Goal: Entertainment & Leisure: Consume media (video, audio)

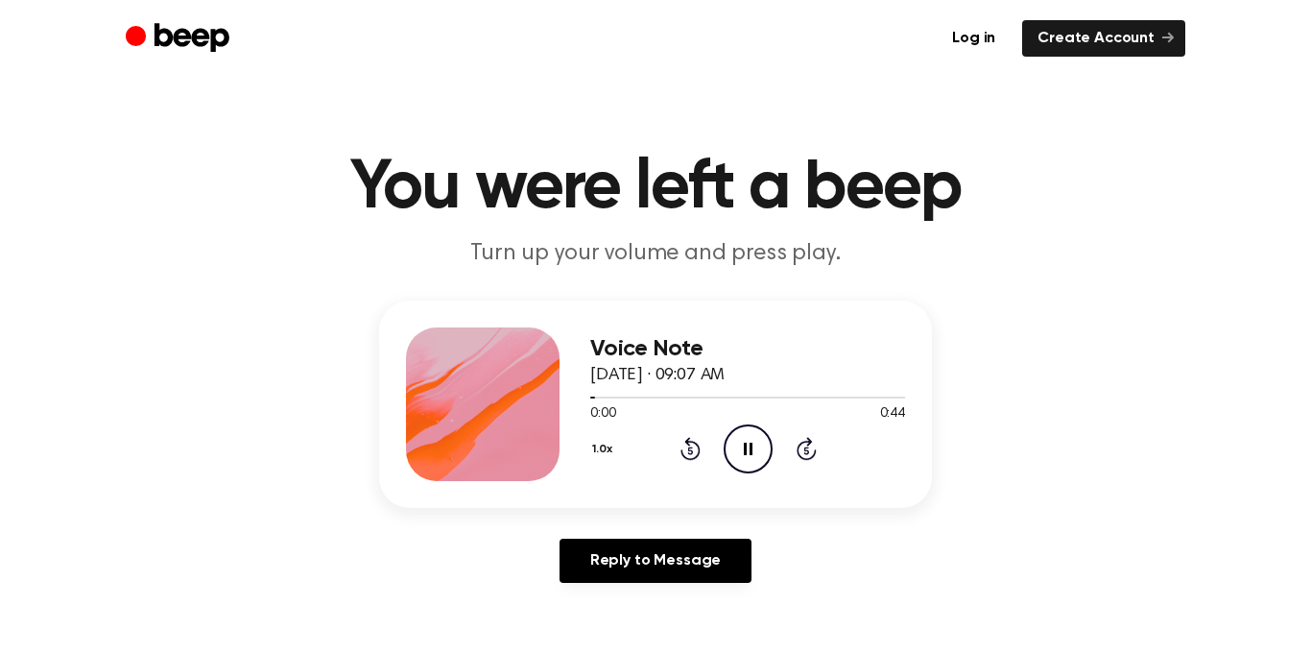
click at [738, 454] on icon "Pause Audio" at bounding box center [748, 448] width 49 height 49
click at [738, 454] on icon "Play Audio" at bounding box center [748, 448] width 49 height 49
click at [753, 434] on icon "Play Audio" at bounding box center [748, 448] width 49 height 49
click at [764, 443] on icon "Play Audio" at bounding box center [748, 448] width 49 height 49
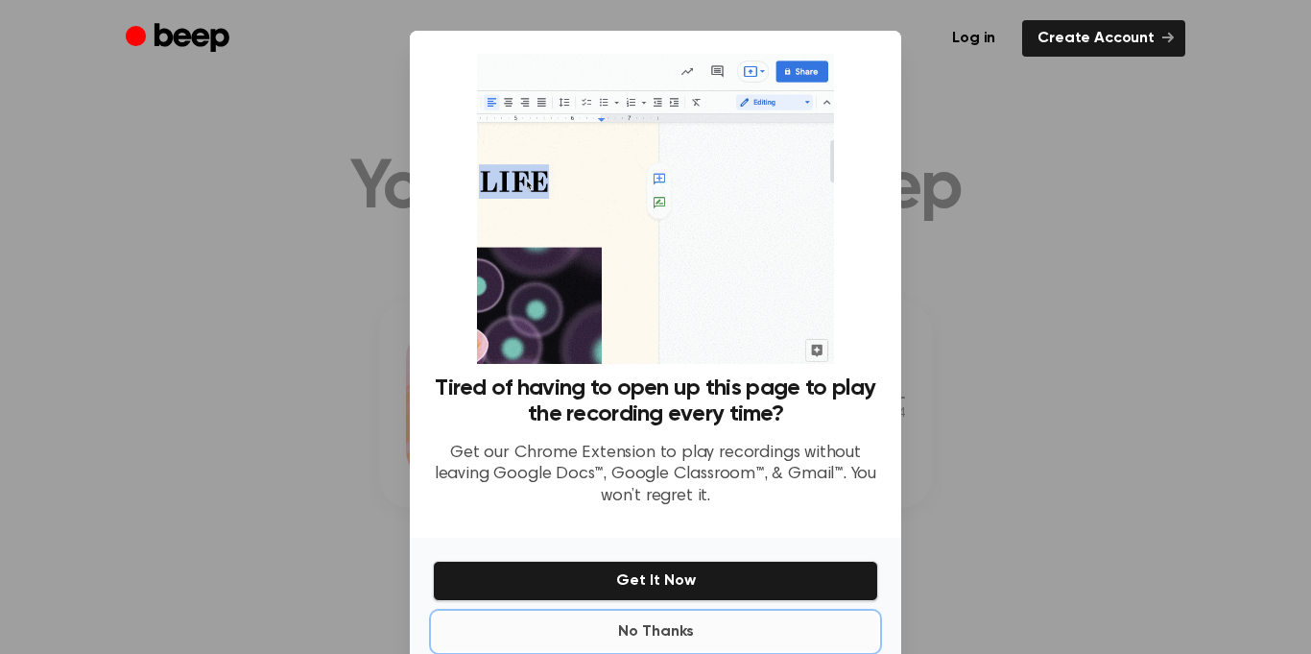
click at [663, 612] on button "No Thanks" at bounding box center [655, 631] width 445 height 38
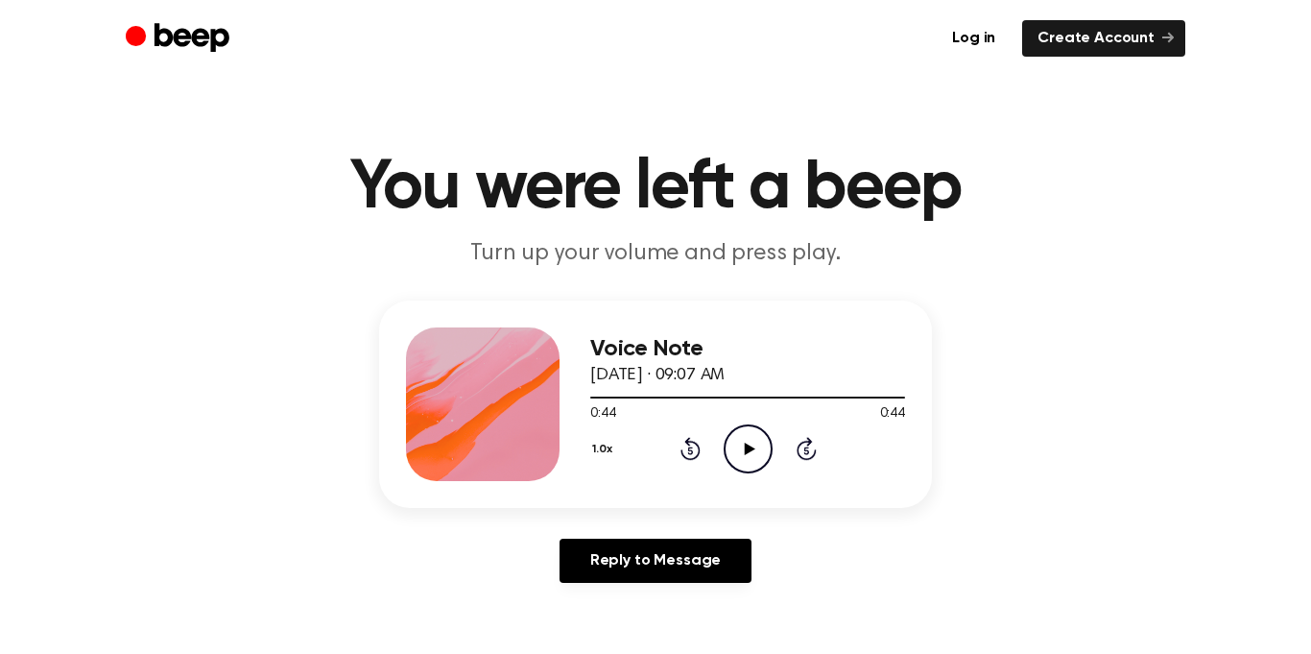
click at [745, 439] on icon "Play Audio" at bounding box center [748, 448] width 49 height 49
click at [748, 457] on icon "Play Audio" at bounding box center [748, 448] width 49 height 49
click at [745, 457] on icon "Pause Audio" at bounding box center [748, 448] width 49 height 49
drag, startPoint x: 682, startPoint y: 397, endPoint x: 580, endPoint y: 399, distance: 102.7
click at [580, 399] on div "Voice Note August 22, 2025 · 09:07 AM 0:32 0:44 Your browser does not support t…" at bounding box center [655, 403] width 553 height 207
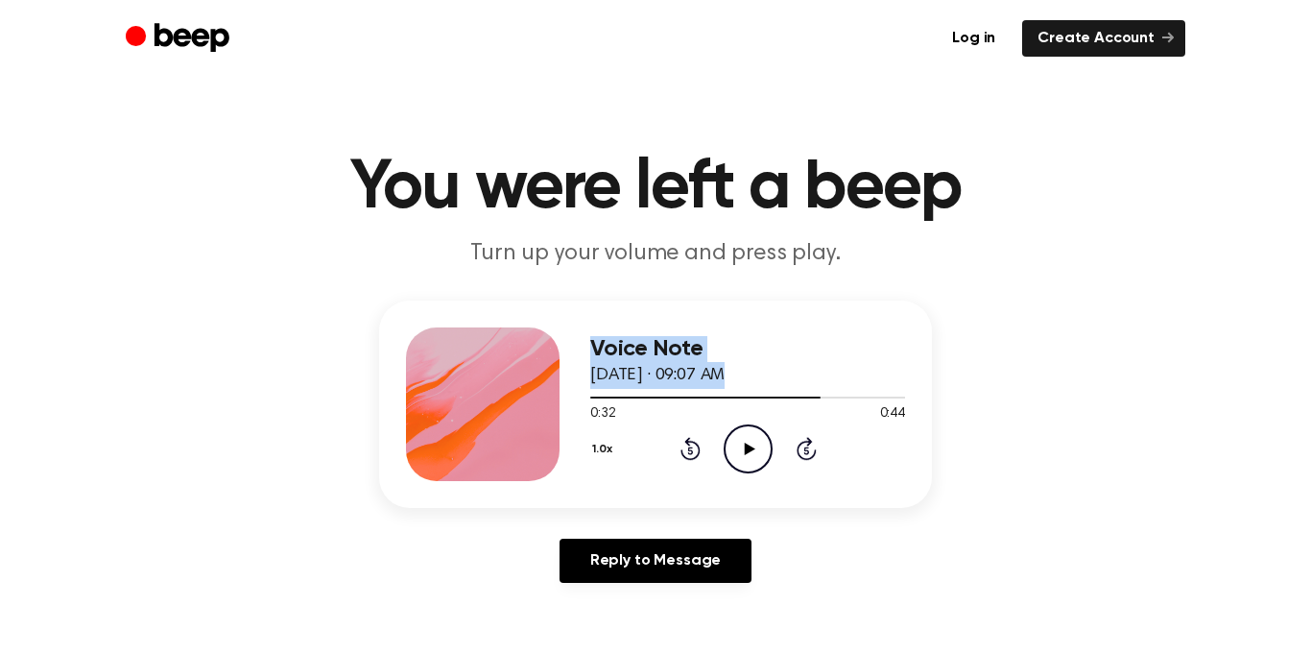
drag, startPoint x: 609, startPoint y: 396, endPoint x: 568, endPoint y: 395, distance: 40.3
click at [568, 395] on div "Voice Note August 22, 2025 · 09:07 AM 0:32 0:44 Your browser does not support t…" at bounding box center [655, 403] width 553 height 207
click at [744, 440] on icon "Play Audio" at bounding box center [748, 448] width 49 height 49
click at [695, 448] on icon "Rewind 5 seconds" at bounding box center [690, 448] width 21 height 25
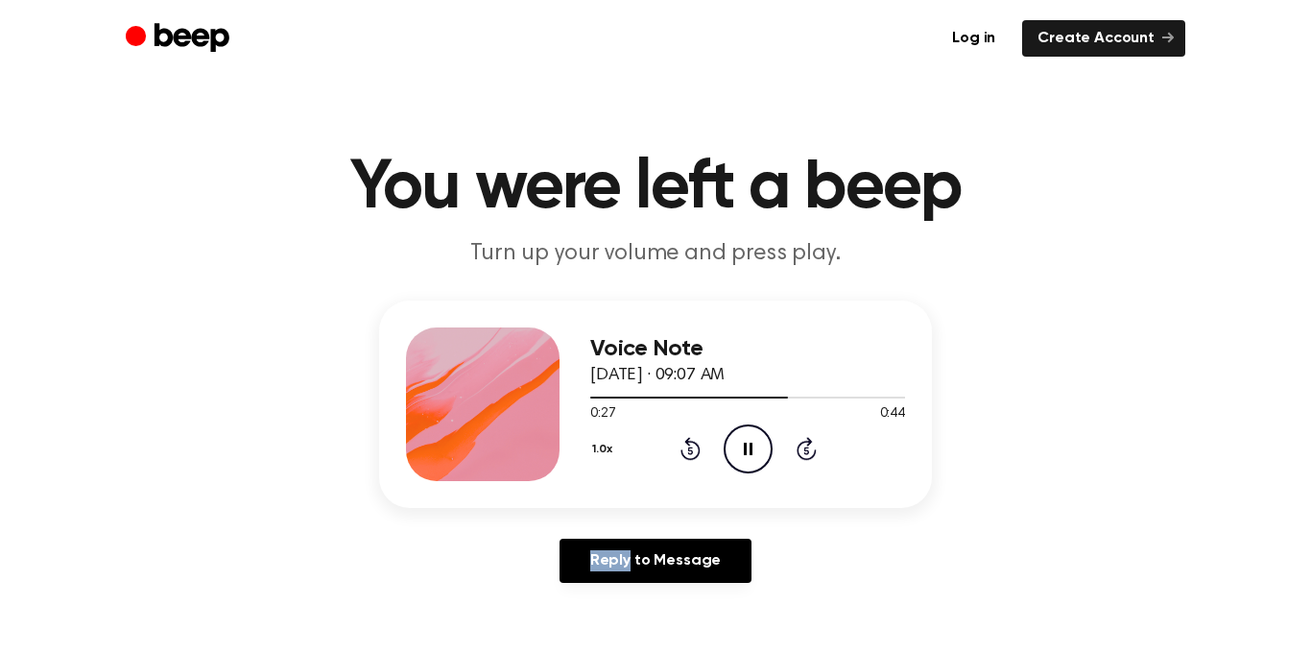
click at [695, 448] on icon "Rewind 5 seconds" at bounding box center [690, 448] width 21 height 25
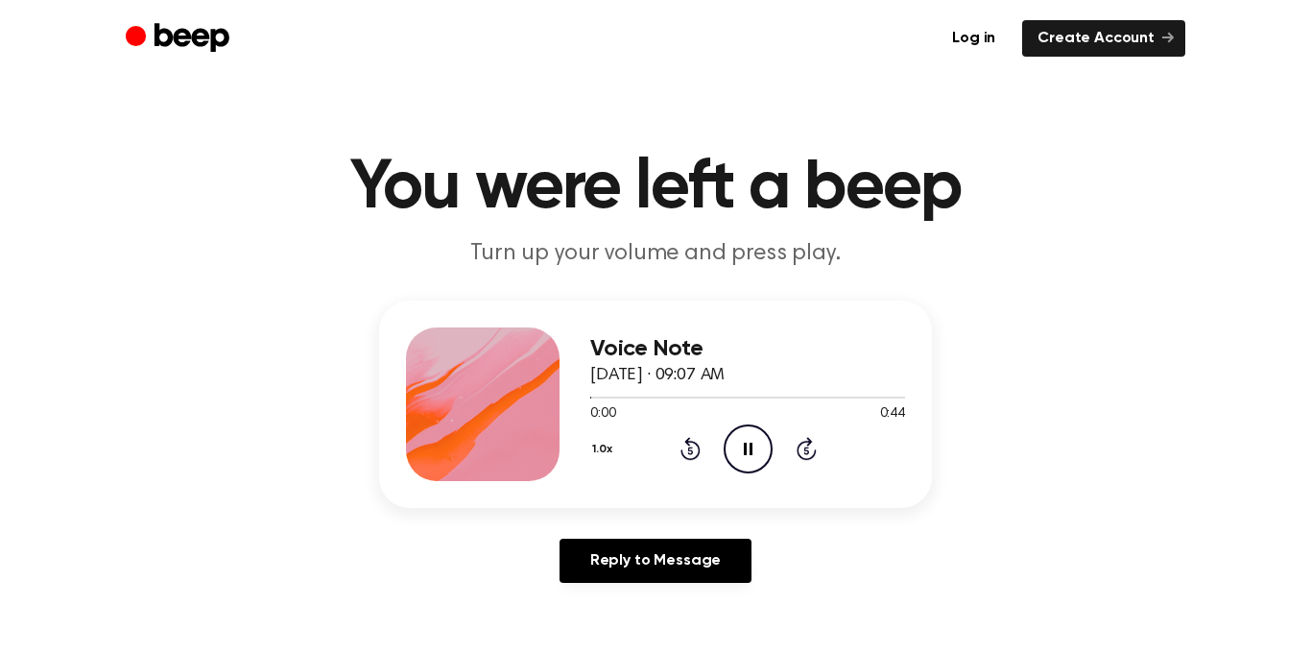
click at [695, 448] on icon "Rewind 5 seconds" at bounding box center [690, 448] width 21 height 25
click at [1099, 500] on div "Voice Note August 22, 2025 · 09:07 AM 0:00 0:44 Your browser does not support t…" at bounding box center [655, 449] width 1265 height 298
click at [762, 449] on icon "Pause Audio" at bounding box center [748, 448] width 49 height 49
click at [762, 449] on icon "Play Audio" at bounding box center [748, 448] width 49 height 49
click at [762, 449] on icon "Pause Audio" at bounding box center [748, 448] width 49 height 49
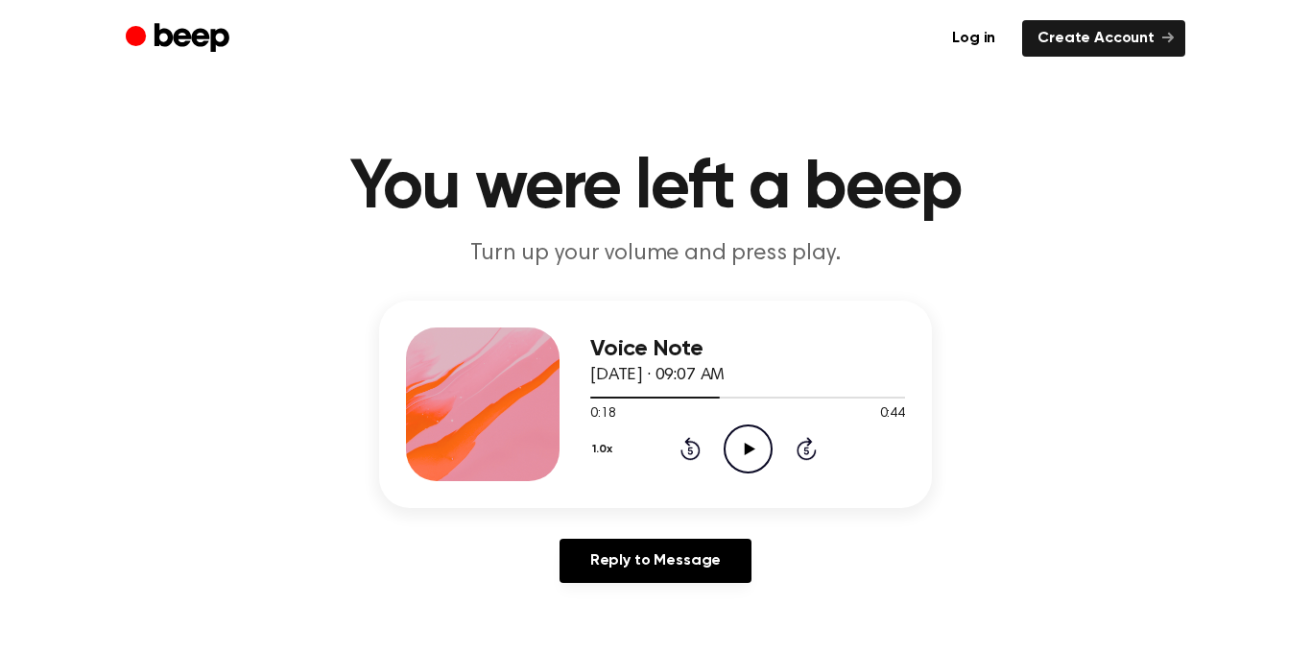
click at [762, 449] on icon "Play Audio" at bounding box center [748, 448] width 49 height 49
click at [762, 449] on icon "Pause Audio" at bounding box center [748, 448] width 49 height 49
click at [762, 449] on icon "Play Audio" at bounding box center [748, 448] width 49 height 49
click at [762, 449] on icon "Pause Audio" at bounding box center [748, 448] width 49 height 49
click at [690, 451] on icon "Rewind 5 seconds" at bounding box center [690, 448] width 21 height 25
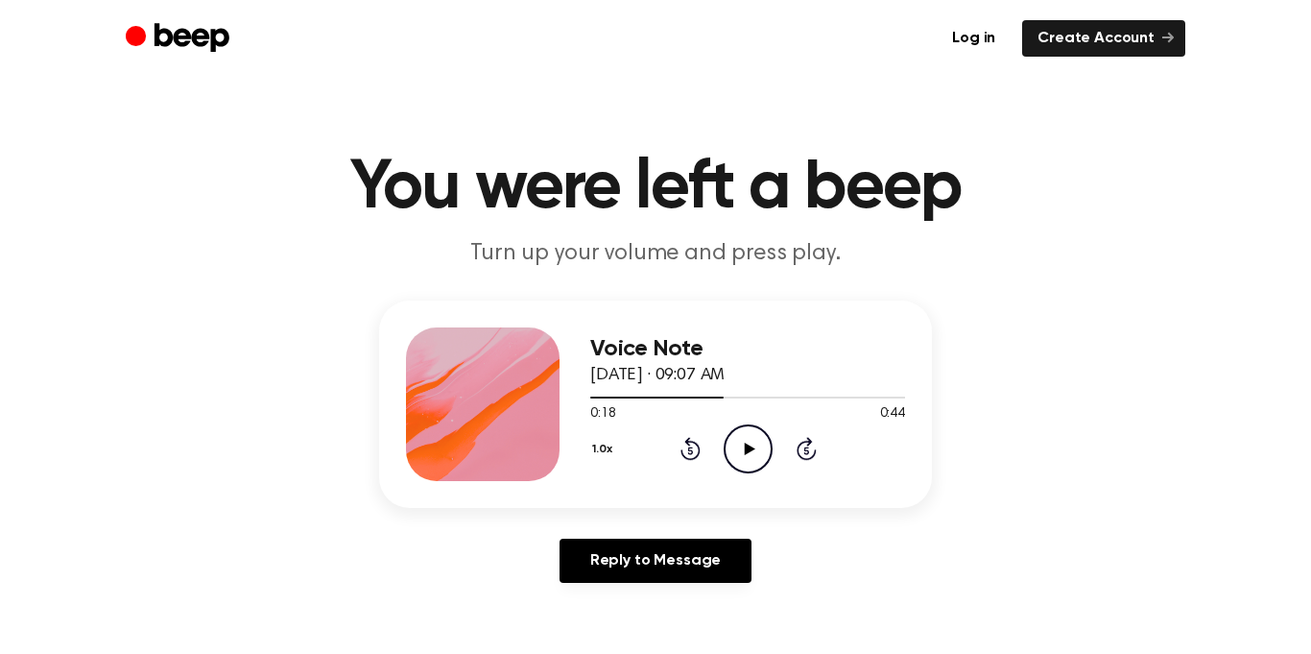
click at [751, 446] on icon at bounding box center [749, 448] width 11 height 12
click at [751, 446] on icon at bounding box center [748, 448] width 9 height 12
click at [751, 446] on icon at bounding box center [749, 448] width 11 height 12
click at [751, 446] on icon at bounding box center [748, 448] width 9 height 12
click at [751, 446] on icon at bounding box center [749, 448] width 11 height 12
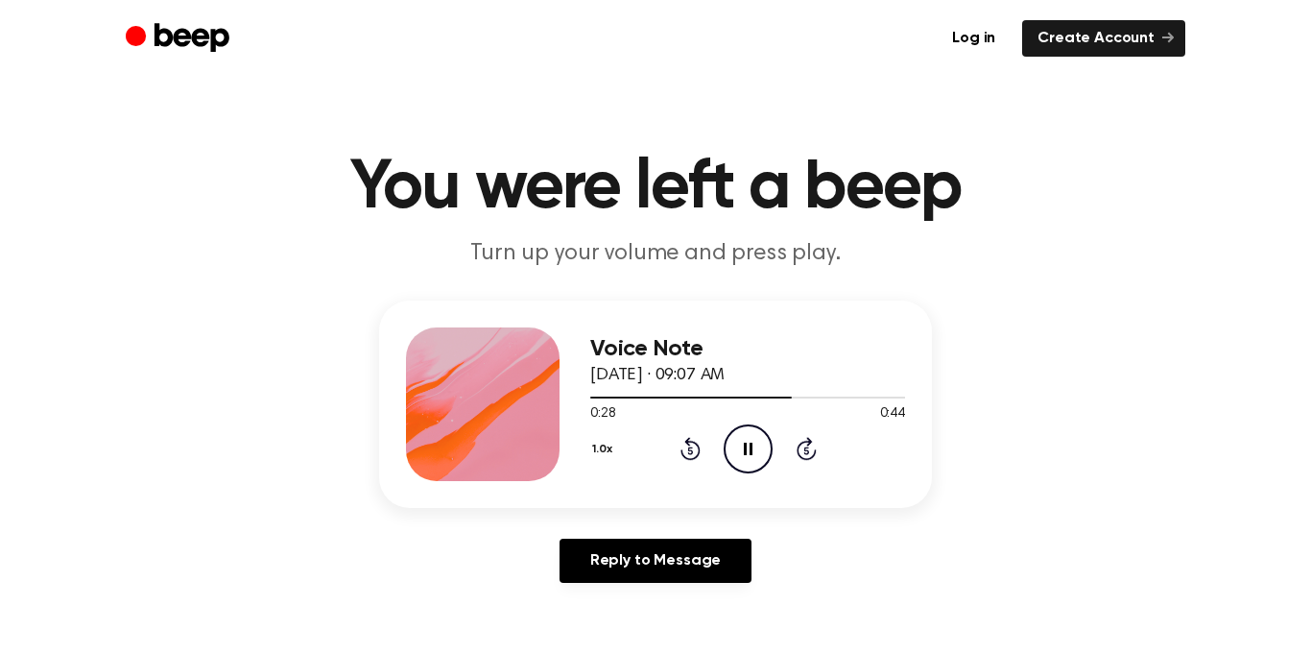
click at [751, 446] on icon at bounding box center [748, 448] width 9 height 12
click at [680, 451] on icon "Rewind 5 seconds" at bounding box center [690, 448] width 21 height 25
click at [750, 447] on icon at bounding box center [749, 448] width 11 height 12
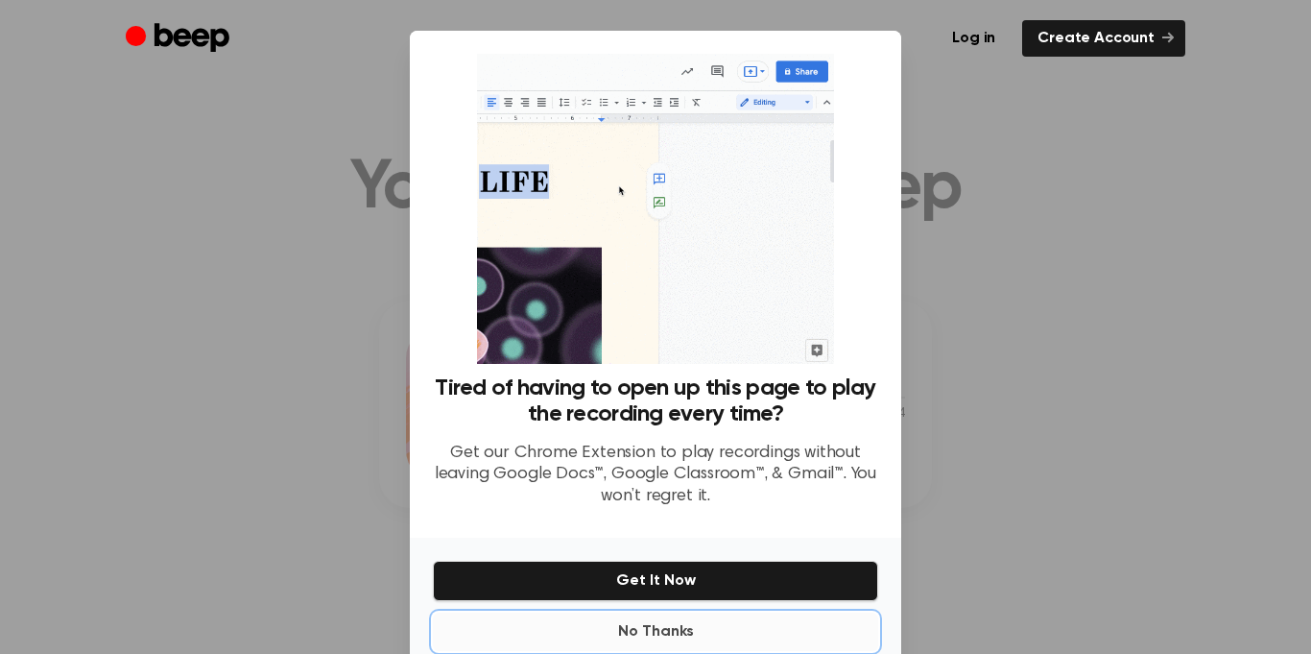
click at [705, 612] on button "No Thanks" at bounding box center [655, 631] width 445 height 38
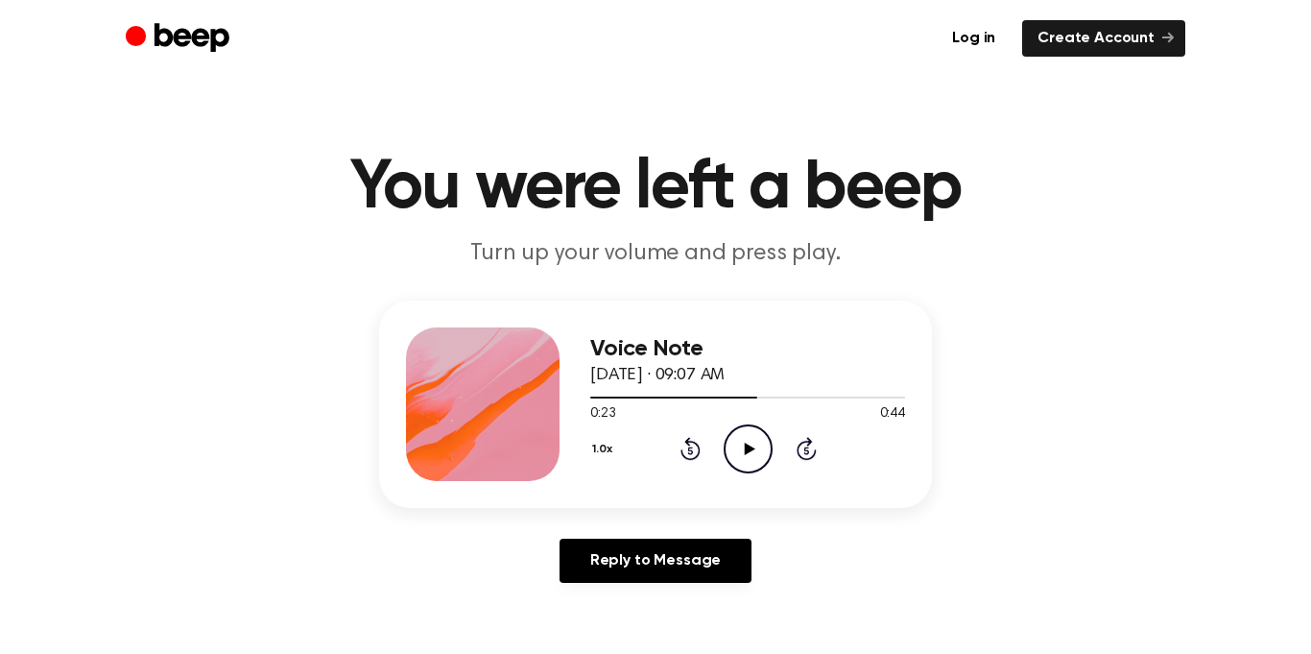
click at [764, 449] on icon "Play Audio" at bounding box center [748, 448] width 49 height 49
click at [752, 446] on icon "Pause Audio" at bounding box center [748, 448] width 49 height 49
click at [752, 446] on icon "Play Audio" at bounding box center [748, 448] width 49 height 49
click at [752, 447] on icon "Pause Audio" at bounding box center [748, 448] width 49 height 49
click at [752, 447] on icon at bounding box center [749, 448] width 11 height 12
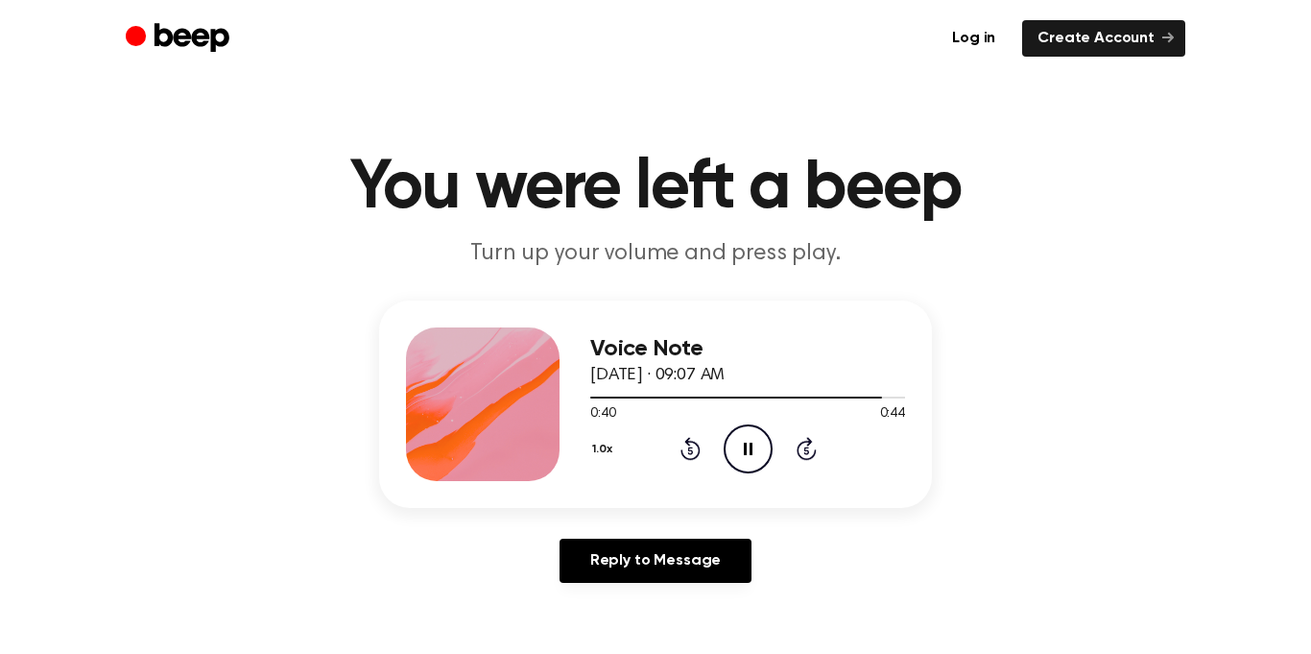
click at [752, 447] on icon "Pause Audio" at bounding box center [748, 448] width 49 height 49
click at [752, 447] on icon at bounding box center [749, 448] width 11 height 12
click at [742, 449] on icon "Play Audio" at bounding box center [748, 448] width 49 height 49
click at [742, 449] on icon "Pause Audio" at bounding box center [748, 448] width 49 height 49
click at [742, 449] on icon "Play Audio" at bounding box center [748, 448] width 49 height 49
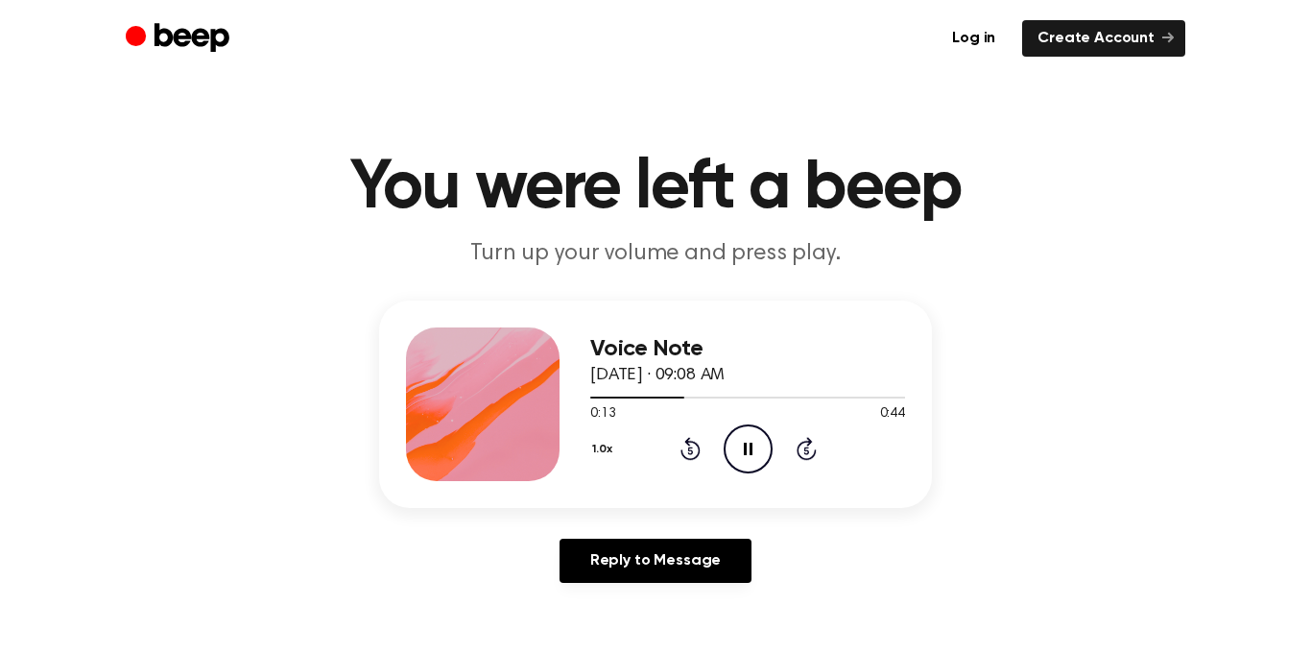
click at [742, 449] on icon "Pause Audio" at bounding box center [748, 448] width 49 height 49
click at [742, 449] on icon "Play Audio" at bounding box center [748, 448] width 49 height 49
click at [742, 449] on icon "Pause Audio" at bounding box center [748, 448] width 49 height 49
click at [742, 449] on icon "Play Audio" at bounding box center [748, 448] width 49 height 49
click at [742, 449] on icon "Pause Audio" at bounding box center [748, 448] width 49 height 49
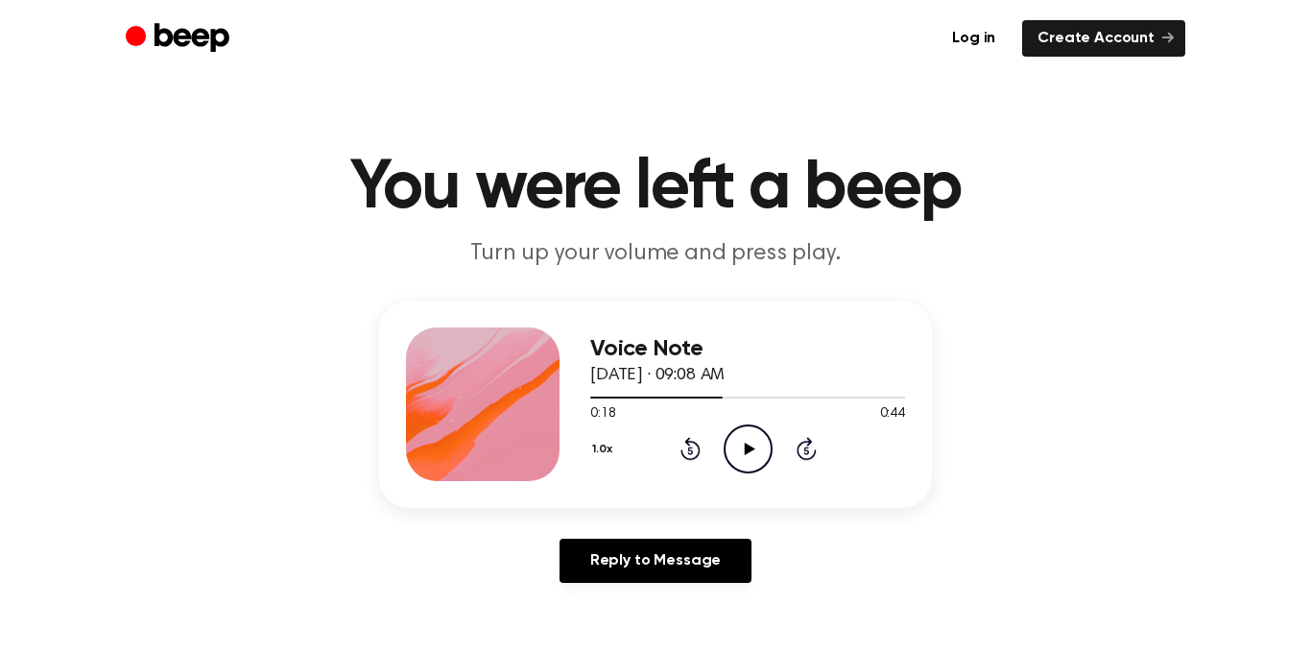
click at [742, 449] on icon "Play Audio" at bounding box center [748, 448] width 49 height 49
click at [742, 449] on icon "Pause Audio" at bounding box center [748, 448] width 49 height 49
click at [742, 449] on icon "Play Audio" at bounding box center [748, 448] width 49 height 49
click at [742, 449] on icon "Pause Audio" at bounding box center [748, 448] width 49 height 49
click at [742, 449] on icon "Play Audio" at bounding box center [748, 448] width 49 height 49
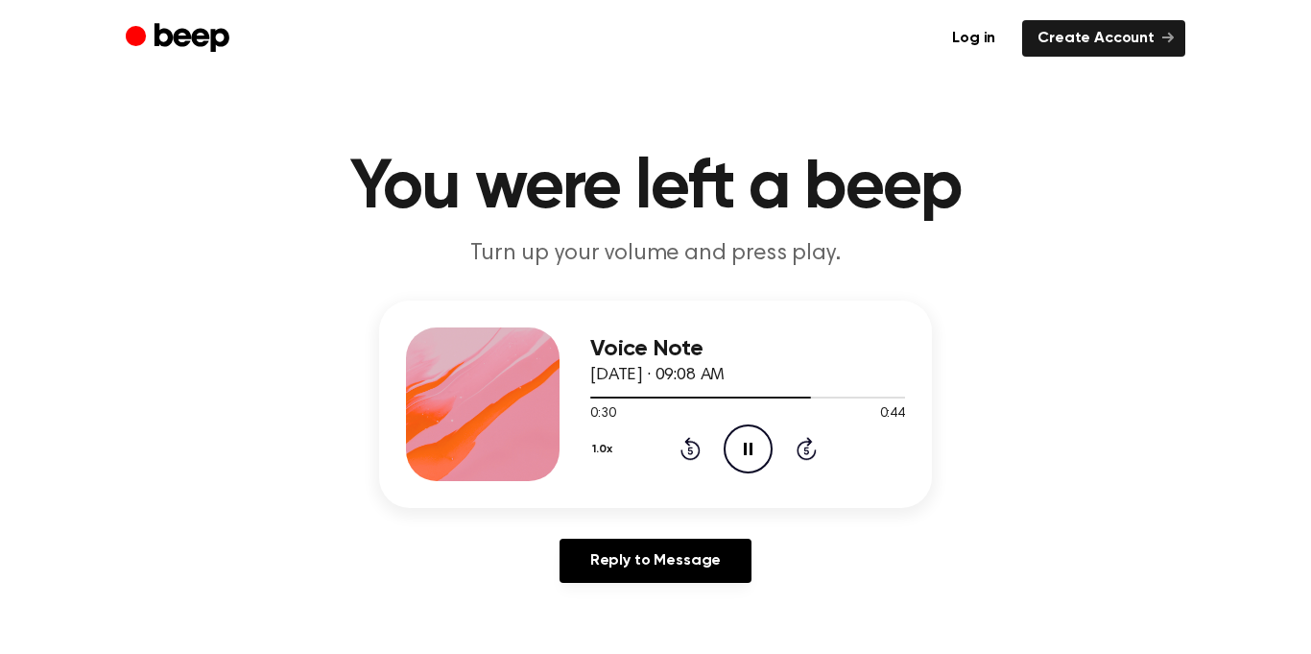
click at [742, 449] on icon "Pause Audio" at bounding box center [748, 448] width 49 height 49
click at [742, 449] on icon "Play Audio" at bounding box center [748, 448] width 49 height 49
click at [742, 449] on icon "Pause Audio" at bounding box center [748, 448] width 49 height 49
click at [742, 449] on icon "Play Audio" at bounding box center [748, 448] width 49 height 49
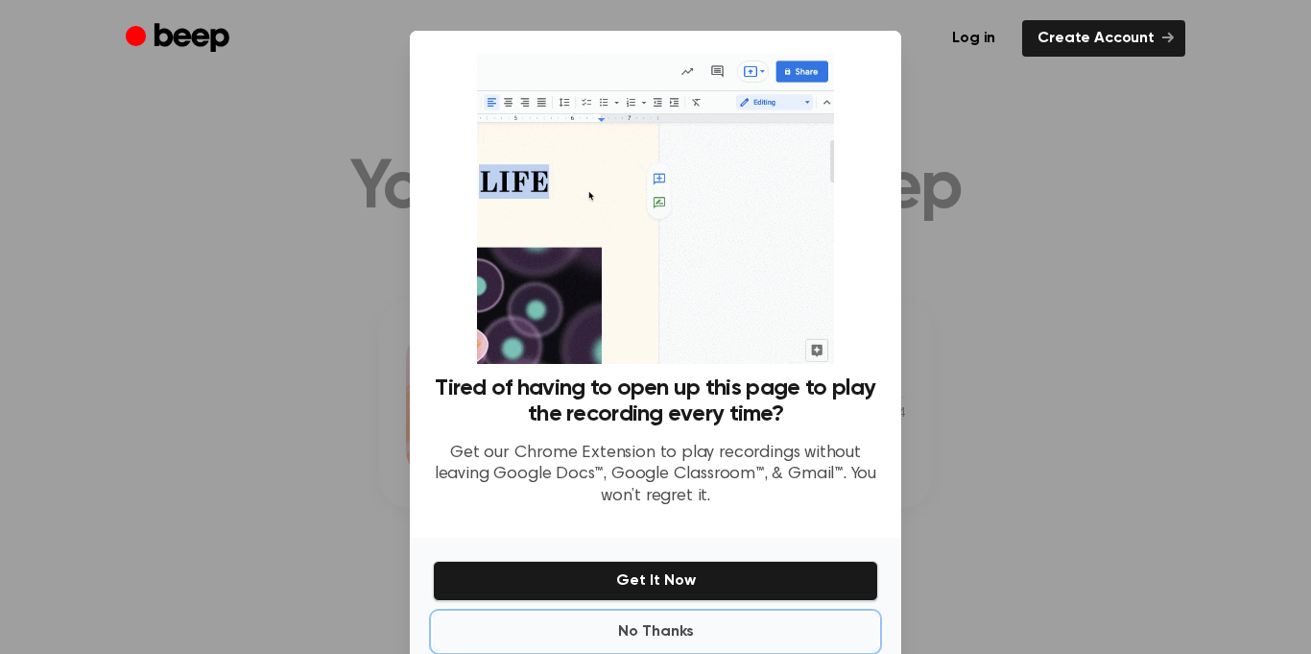
click at [742, 612] on button "No Thanks" at bounding box center [655, 631] width 445 height 38
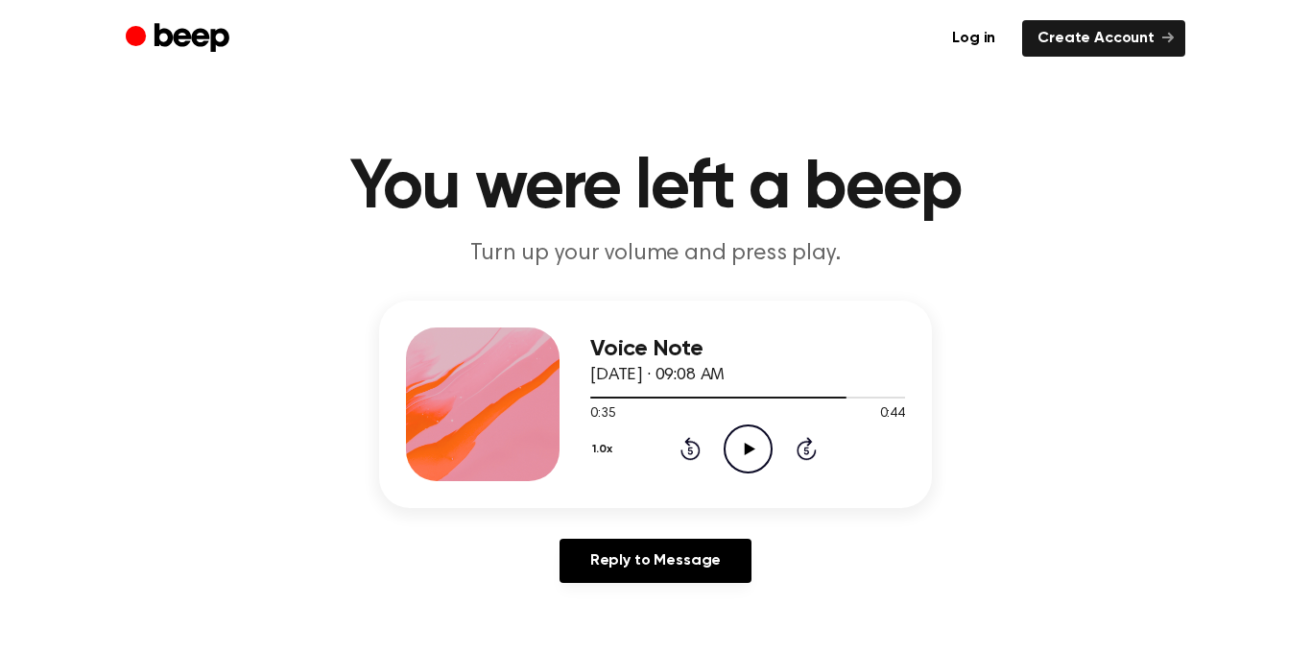
click at [742, 449] on icon "Play Audio" at bounding box center [748, 448] width 49 height 49
click at [742, 449] on icon "Pause Audio" at bounding box center [748, 448] width 49 height 49
click at [742, 449] on icon "Play Audio" at bounding box center [748, 448] width 49 height 49
click at [746, 446] on icon at bounding box center [748, 448] width 9 height 12
click at [400, 468] on div "Voice Note [DATE] · 09:12 AM 0:00 0:41 Your browser does not support the [objec…" at bounding box center [655, 403] width 553 height 207
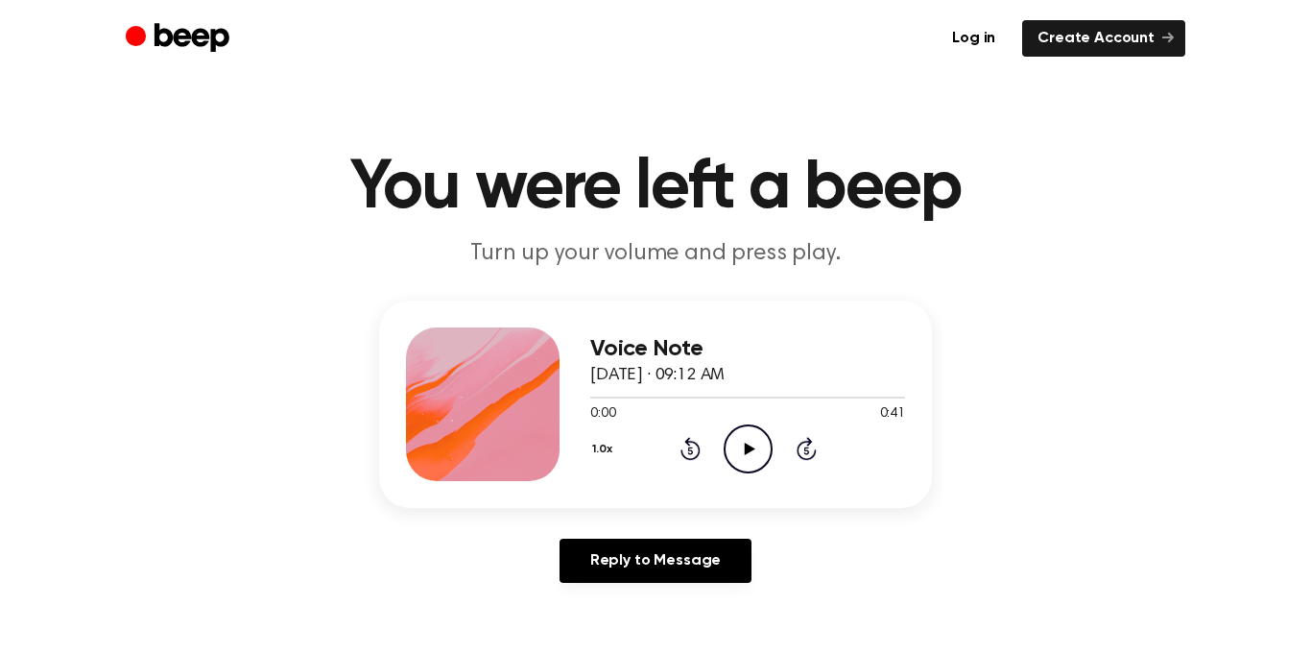
click at [736, 448] on icon "Play Audio" at bounding box center [748, 448] width 49 height 49
click at [738, 453] on icon "Pause Audio" at bounding box center [748, 448] width 49 height 49
click at [751, 439] on icon "Play Audio" at bounding box center [748, 448] width 49 height 49
click at [751, 439] on icon "Pause Audio" at bounding box center [748, 448] width 49 height 49
click at [751, 439] on icon "Play Audio" at bounding box center [748, 448] width 49 height 49
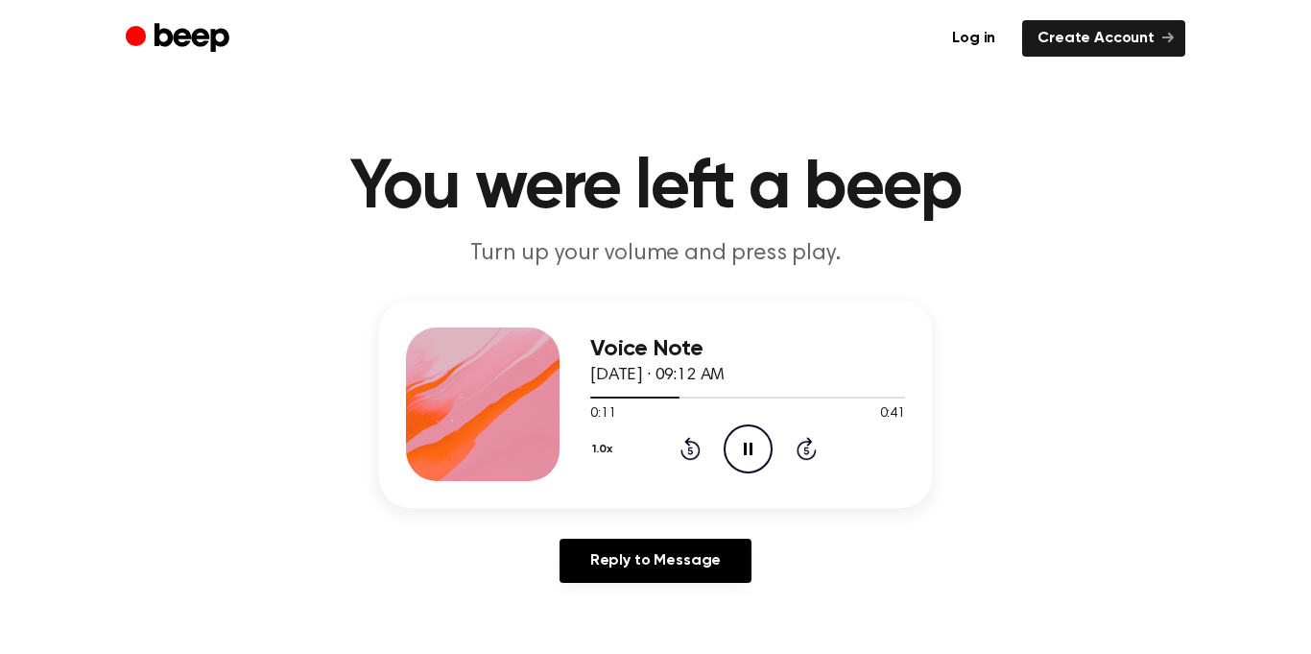
click at [751, 439] on icon "Pause Audio" at bounding box center [748, 448] width 49 height 49
click at [751, 439] on icon "Play Audio" at bounding box center [748, 448] width 49 height 49
click at [751, 439] on icon "Pause Audio" at bounding box center [748, 448] width 49 height 49
click at [751, 439] on icon "Play Audio" at bounding box center [748, 448] width 49 height 49
click at [698, 439] on icon "Rewind 5 seconds" at bounding box center [690, 448] width 21 height 25
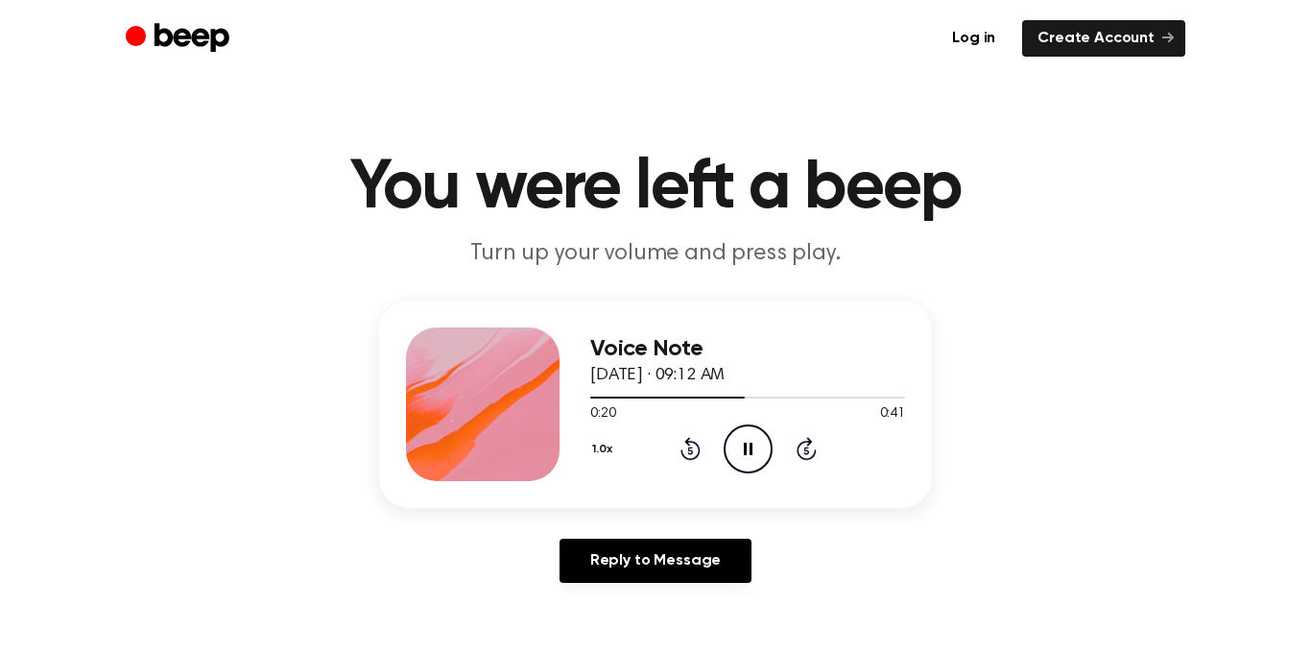
click at [688, 441] on icon at bounding box center [691, 448] width 20 height 23
click at [745, 446] on icon at bounding box center [748, 448] width 9 height 12
click at [745, 446] on icon at bounding box center [749, 448] width 11 height 12
click at [745, 446] on icon at bounding box center [748, 448] width 9 height 12
click at [745, 446] on icon at bounding box center [749, 448] width 11 height 12
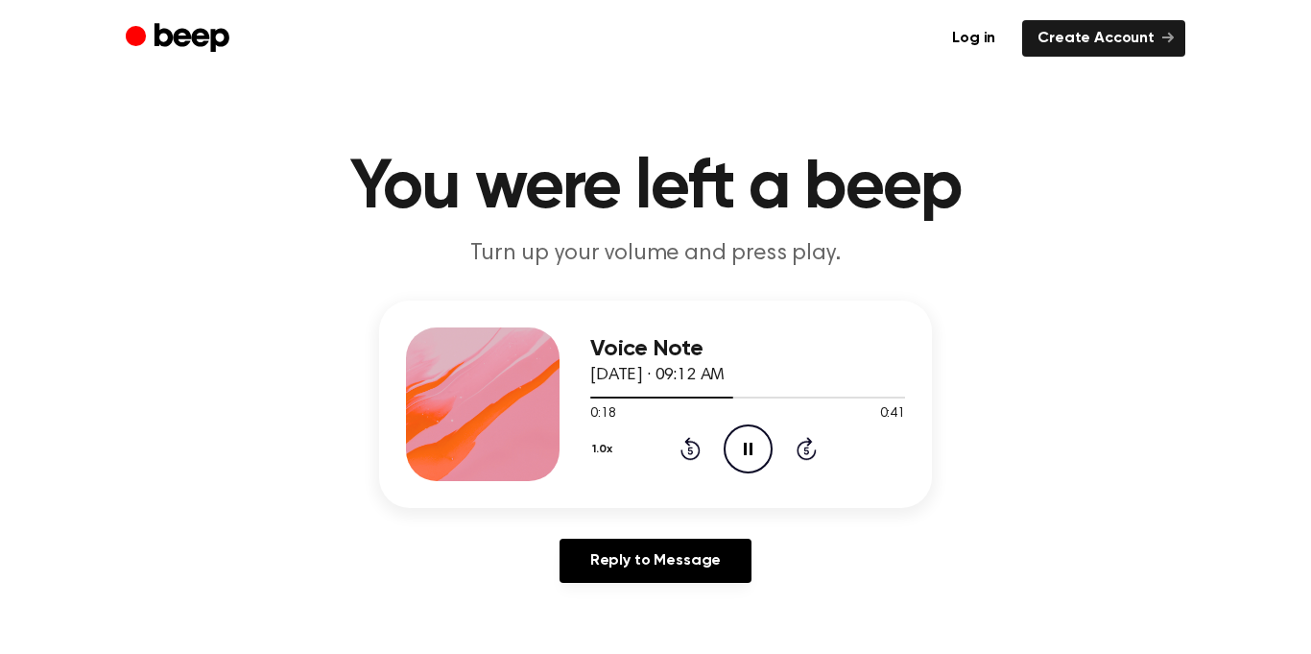
click at [745, 446] on icon at bounding box center [748, 448] width 9 height 12
click at [745, 446] on icon at bounding box center [749, 448] width 11 height 12
click at [745, 446] on icon at bounding box center [748, 448] width 9 height 12
click at [745, 446] on icon at bounding box center [749, 448] width 11 height 12
click at [745, 446] on icon at bounding box center [748, 448] width 9 height 12
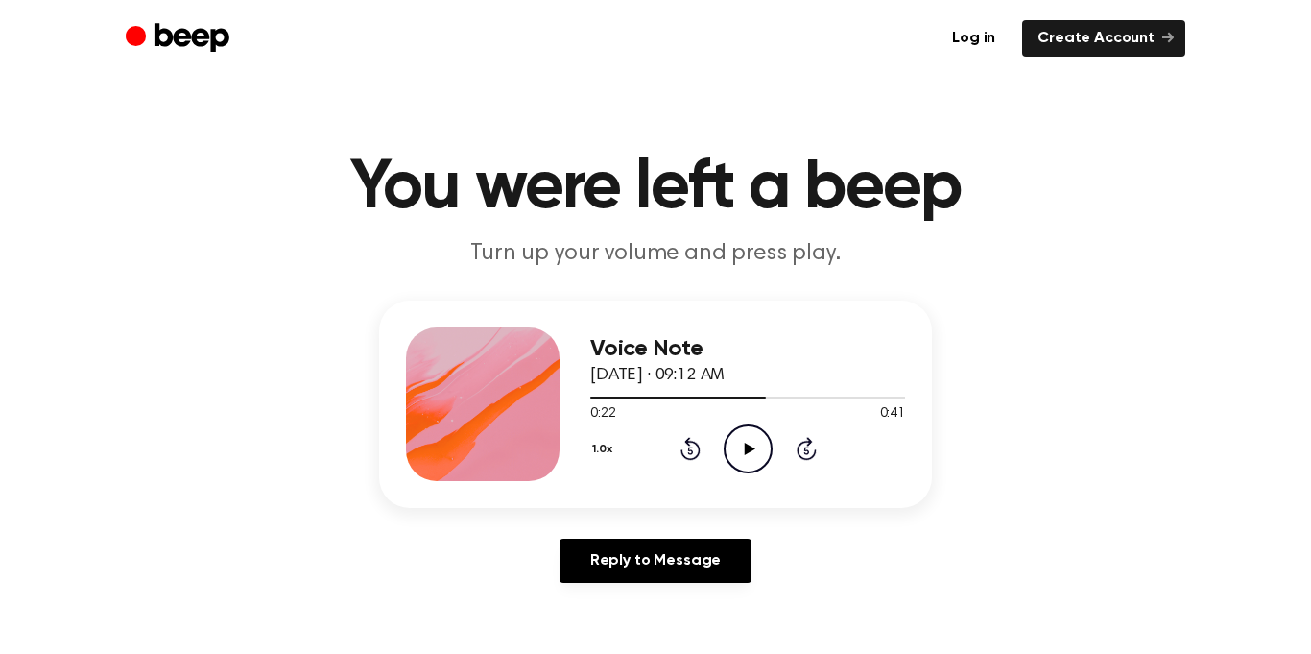
click at [745, 446] on icon at bounding box center [749, 448] width 11 height 12
click at [745, 446] on icon at bounding box center [748, 448] width 9 height 12
click at [745, 446] on icon at bounding box center [749, 448] width 11 height 12
click at [744, 445] on icon at bounding box center [748, 448] width 9 height 12
click at [743, 445] on icon "Play Audio" at bounding box center [748, 448] width 49 height 49
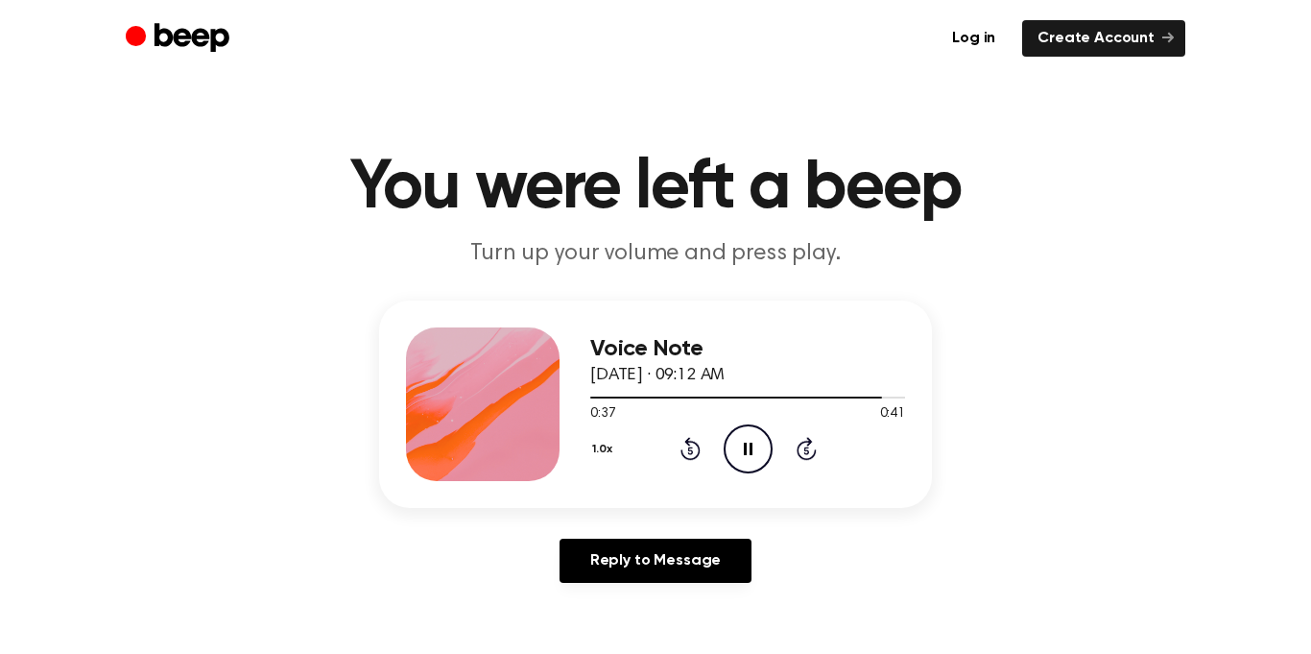
click at [744, 445] on icon at bounding box center [748, 448] width 9 height 12
click at [743, 445] on icon "Play Audio" at bounding box center [748, 448] width 49 height 49
